Goal: Communication & Community: Answer question/provide support

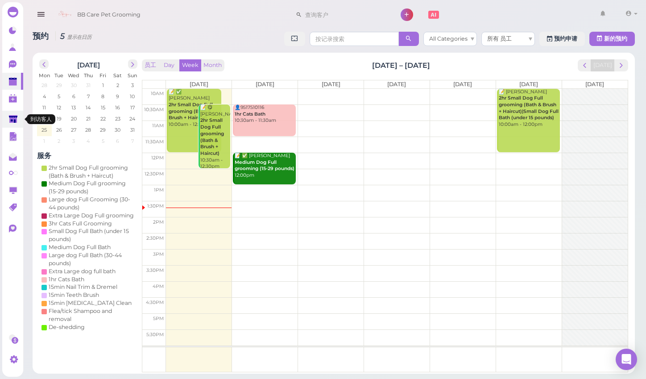
click at [15, 122] on icon at bounding box center [13, 119] width 8 height 7
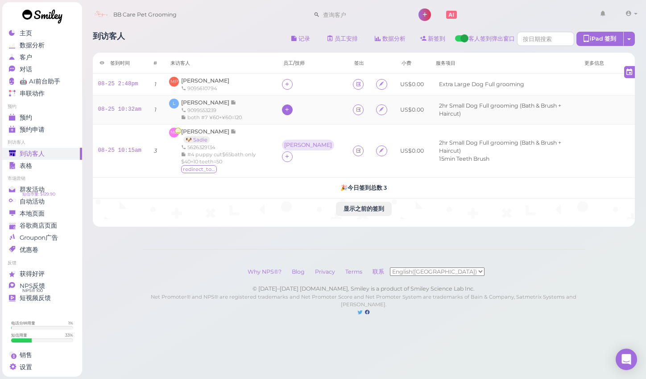
click at [290, 113] on icon at bounding box center [287, 109] width 6 height 7
click at [314, 169] on div "Tina" at bounding box center [350, 164] width 125 height 17
click at [215, 82] on span "Maria P Suarez" at bounding box center [205, 80] width 48 height 7
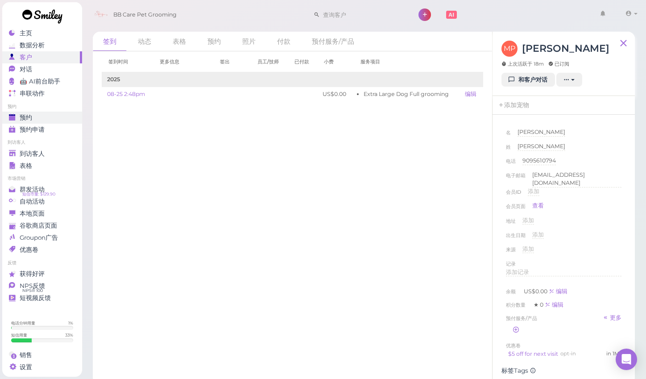
click at [48, 120] on div "预约" at bounding box center [41, 118] width 64 height 8
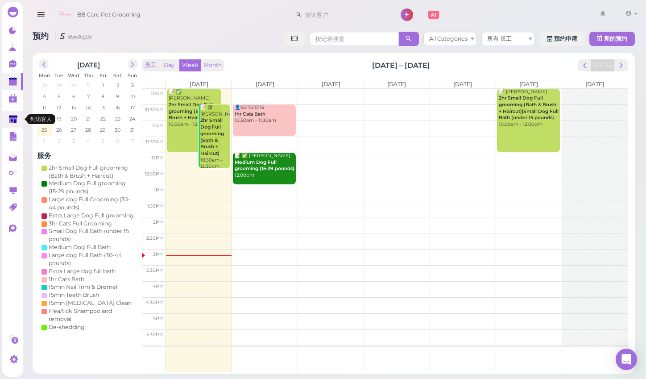
click at [16, 121] on polygon at bounding box center [13, 119] width 8 height 8
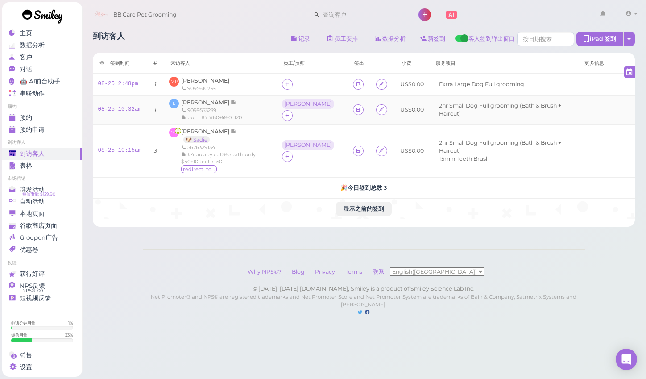
click at [211, 107] on div "9099553239" at bounding box center [211, 110] width 61 height 7
click at [210, 105] on span "[PERSON_NAME]" at bounding box center [206, 102] width 50 height 7
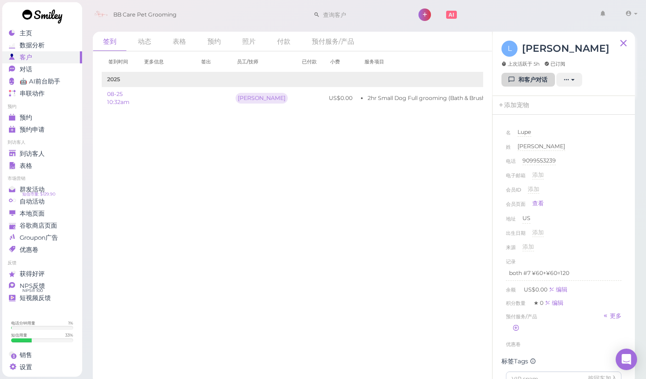
click at [520, 83] on link "和客户对话" at bounding box center [528, 80] width 54 height 14
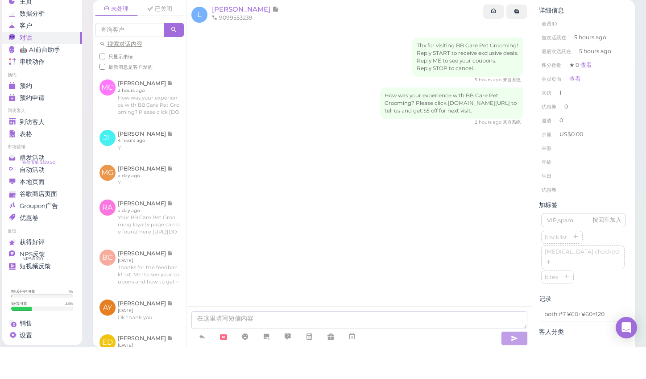
scroll to position [6, 0]
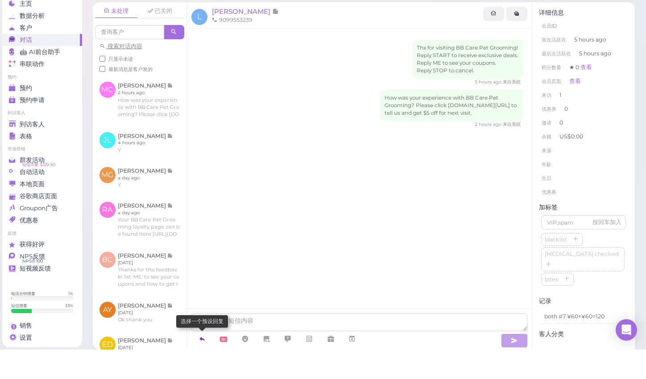
click at [203, 360] on link at bounding box center [201, 368] width 21 height 16
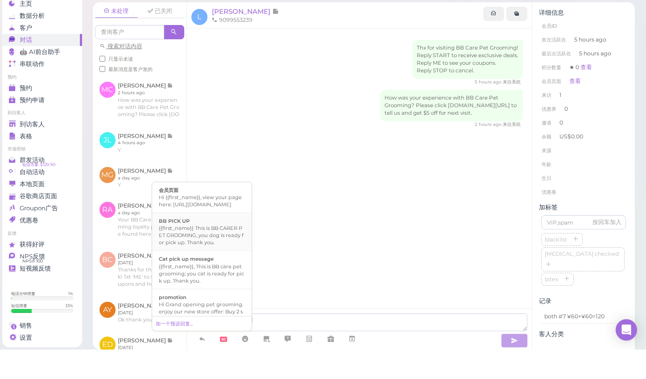
click at [207, 248] on li "BB PICK UP {{first_name}} This is BB CARER PET GROOMING, you dog is ready for p…" at bounding box center [201, 261] width 99 height 38
type textarea "{{first_name}} This is BB CARER PET GROOMING, you dog is ready for pick up. Tha…"
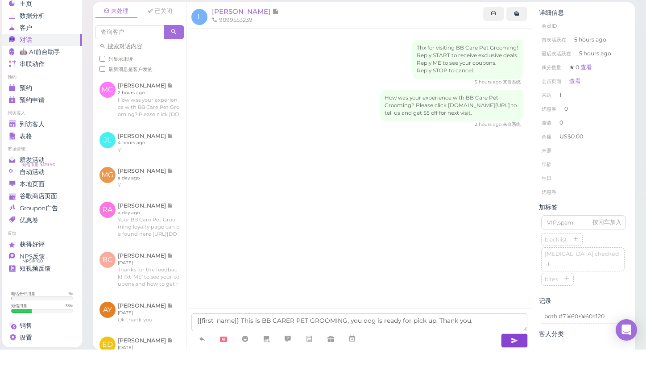
click at [521, 363] on button "button" at bounding box center [514, 370] width 27 height 14
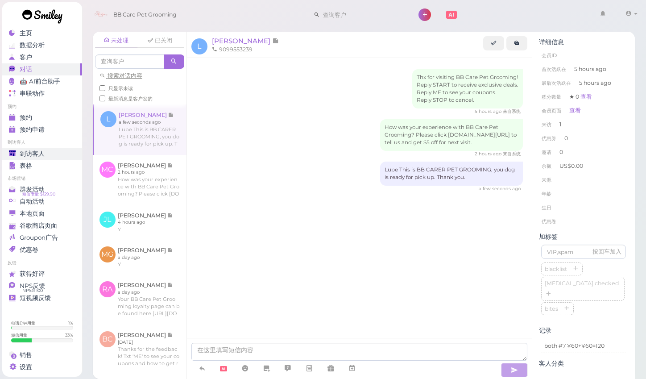
click at [70, 153] on div "主页 数据分析 客户 对话 0 🤖 AI前台助手" at bounding box center [42, 201] width 80 height 349
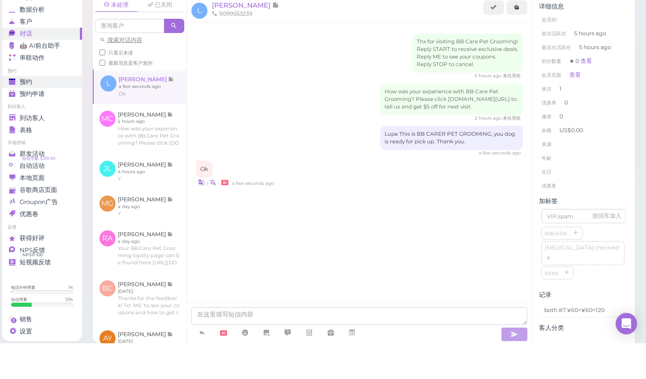
click at [71, 112] on link "预约" at bounding box center [42, 118] width 80 height 12
